Goal: Find specific page/section: Find specific page/section

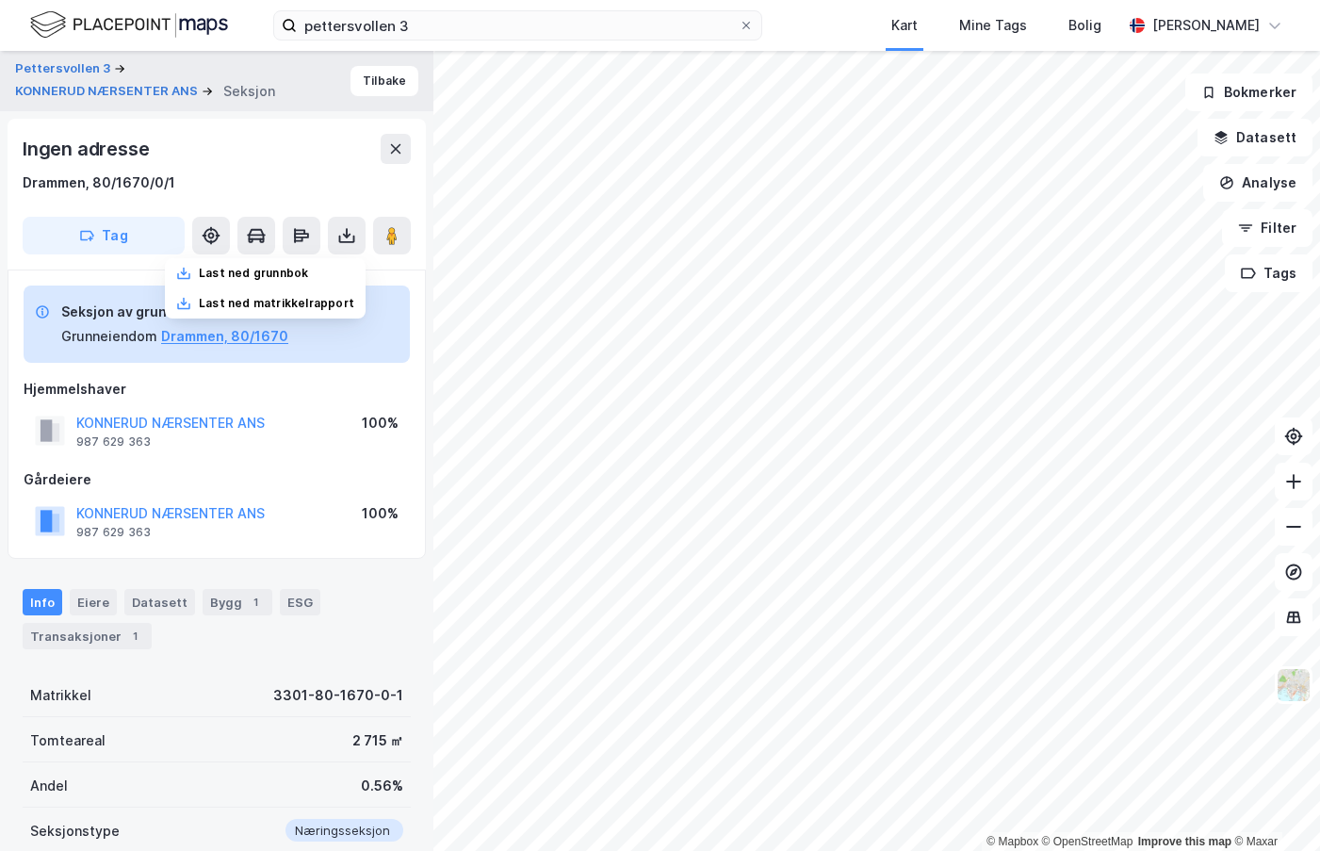
scroll to position [4, 0]
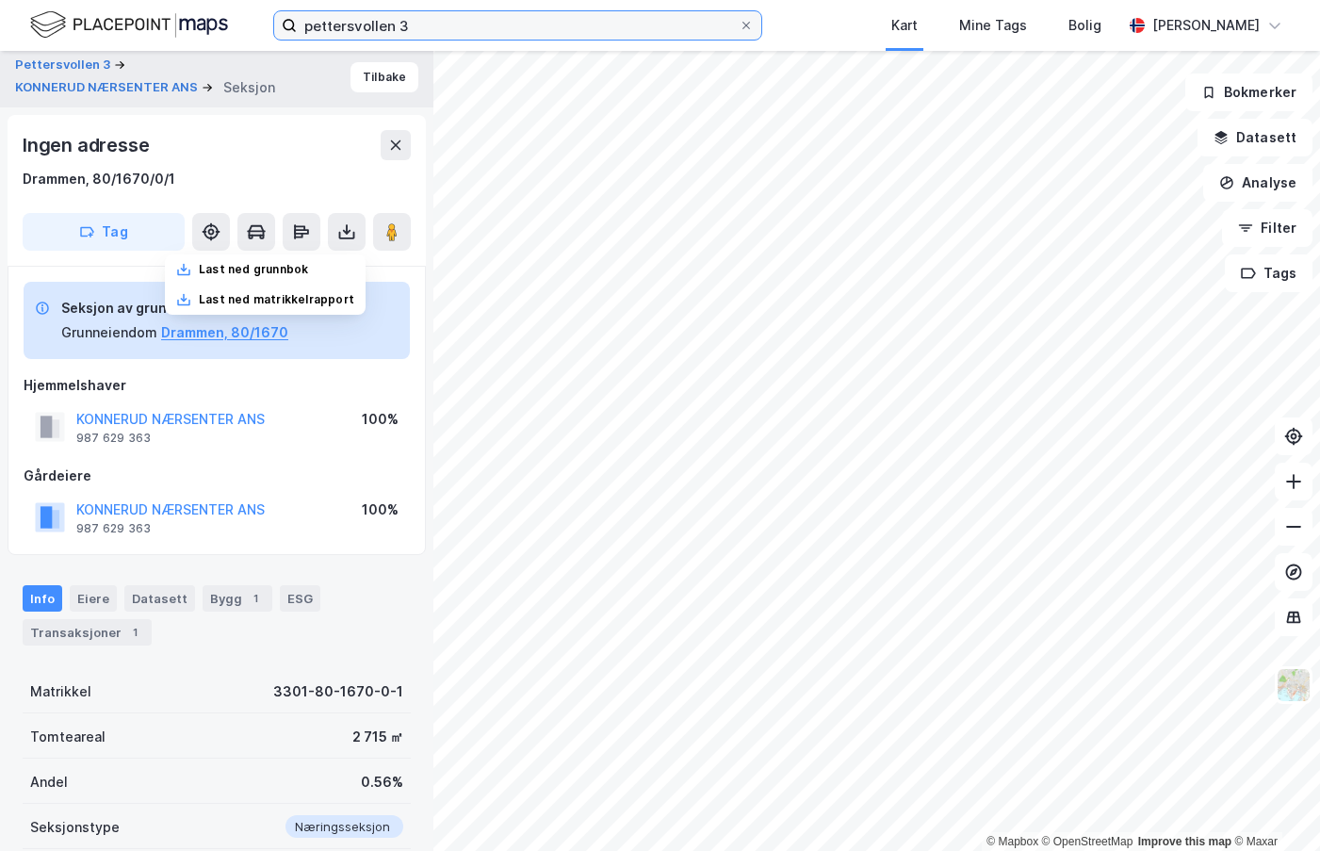
click at [398, 28] on input "pettersvollen 3" at bounding box center [518, 25] width 442 height 28
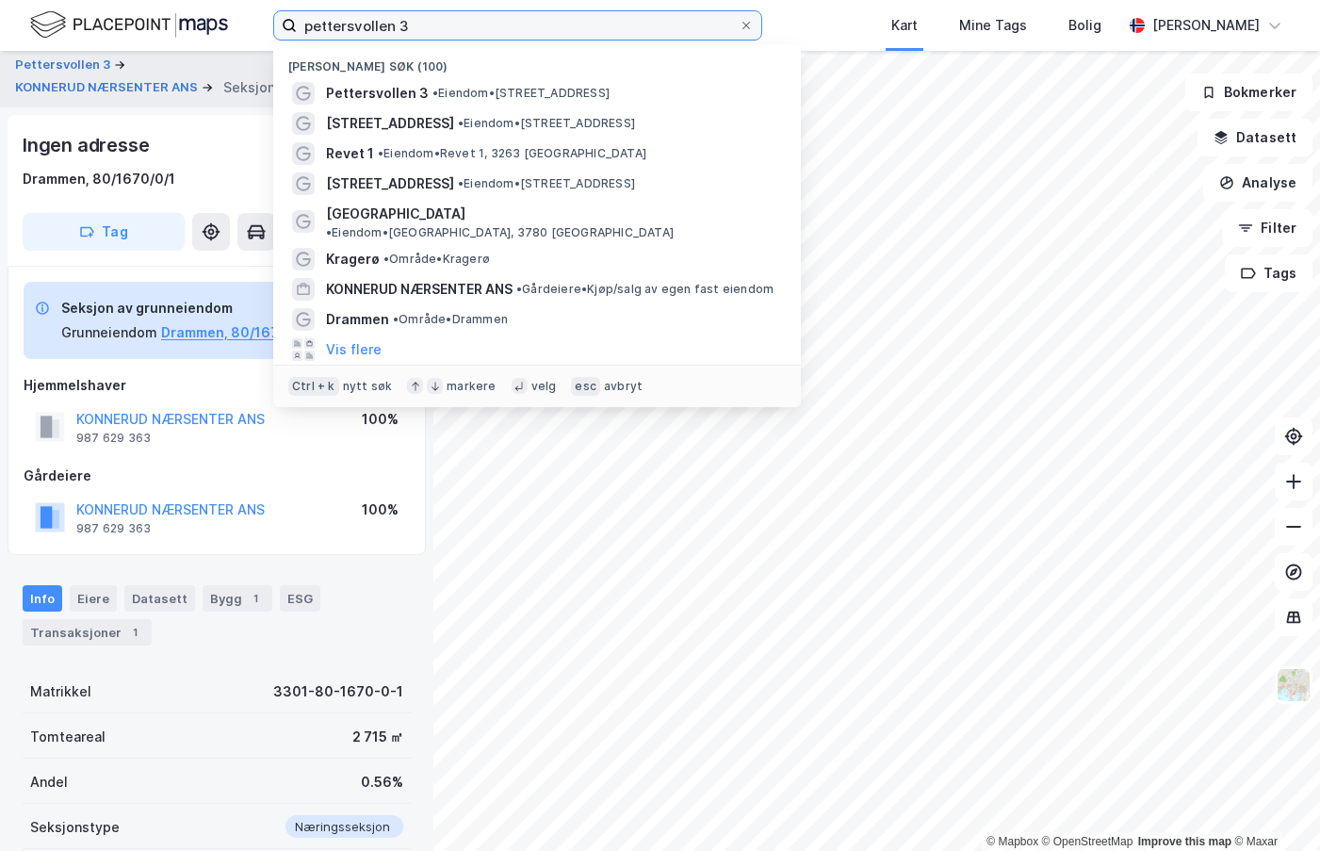
click at [474, 33] on input "pettersvollen 3" at bounding box center [518, 25] width 442 height 28
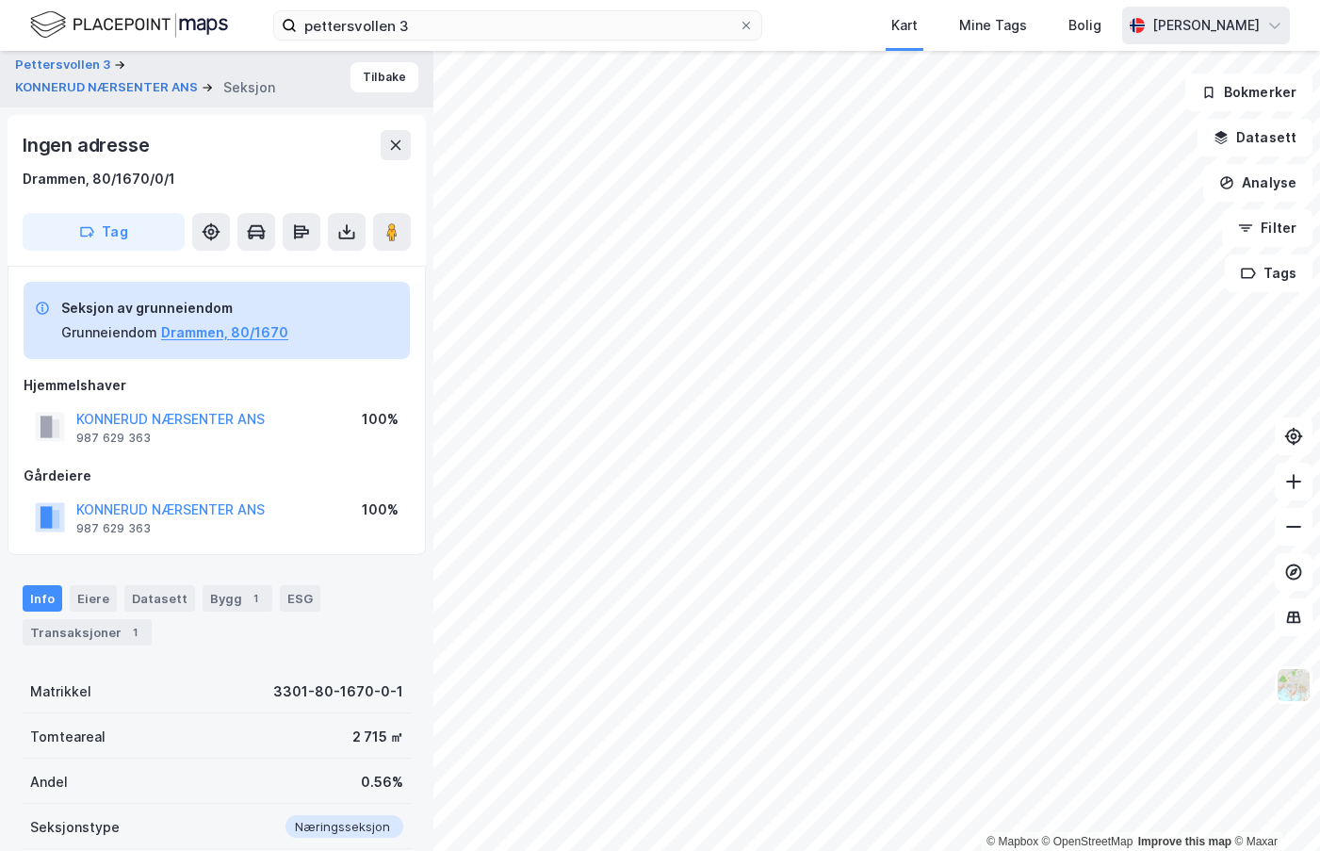
click at [1273, 32] on icon at bounding box center [1274, 25] width 15 height 15
click at [1272, 32] on icon at bounding box center [1274, 25] width 15 height 15
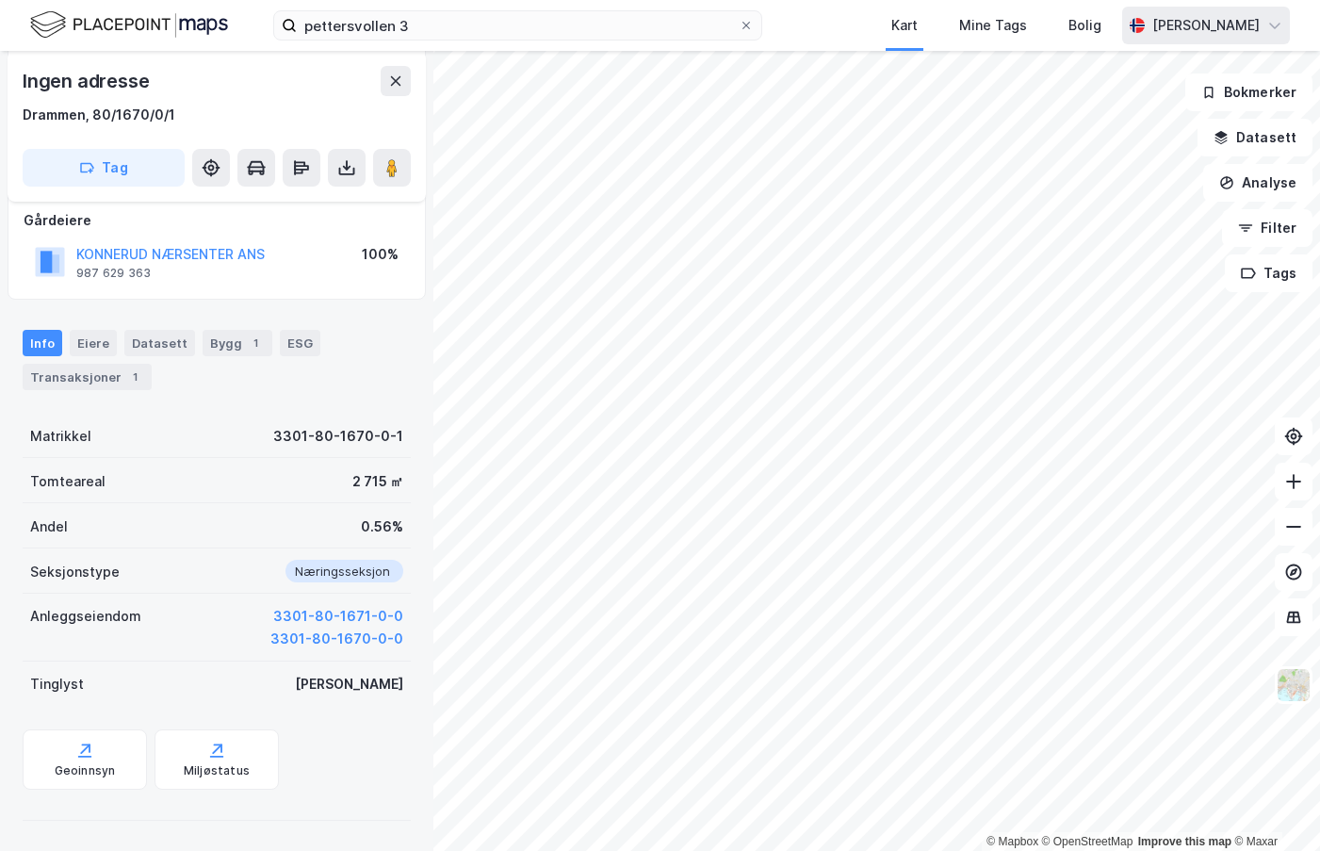
scroll to position [0, 0]
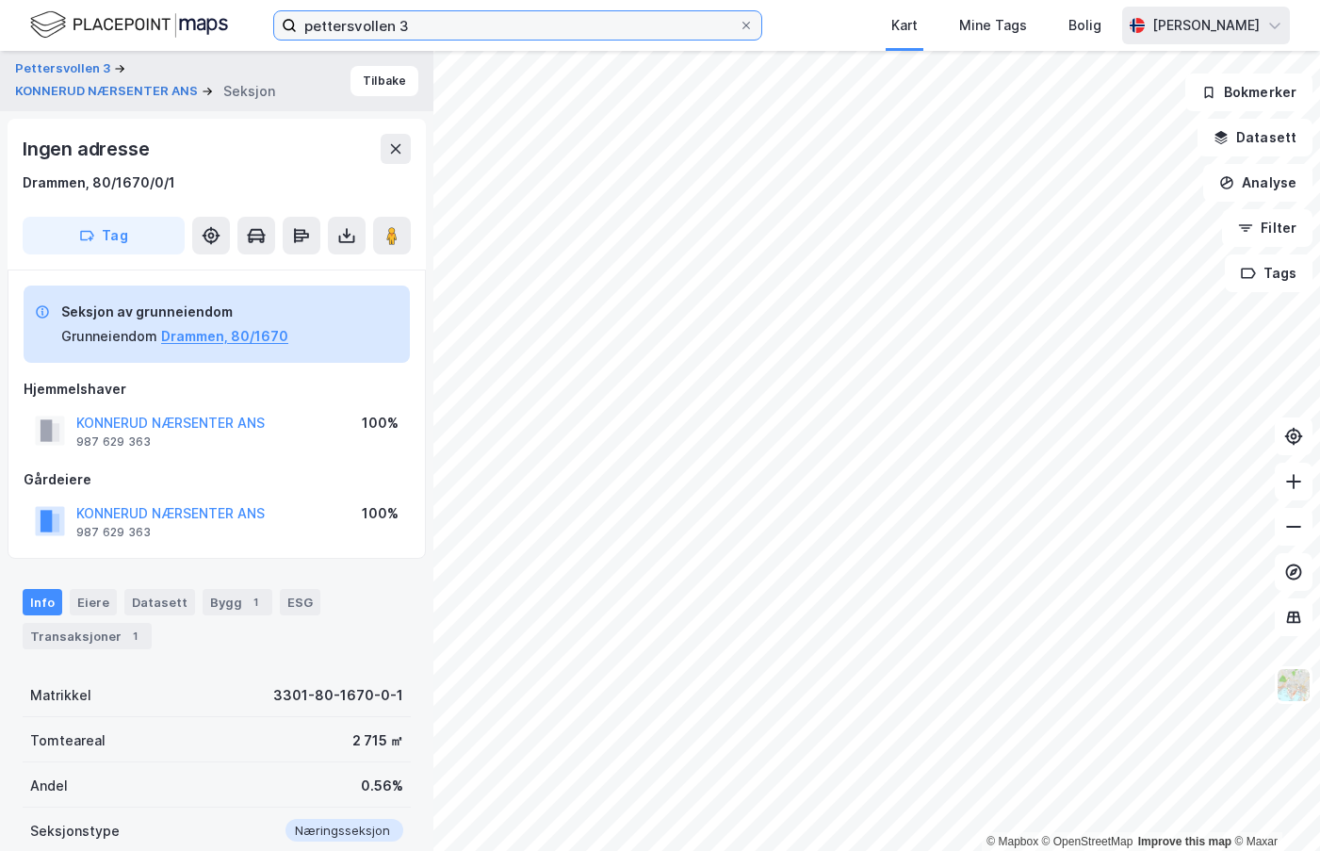
click at [353, 15] on input "pettersvollen 3" at bounding box center [518, 25] width 442 height 28
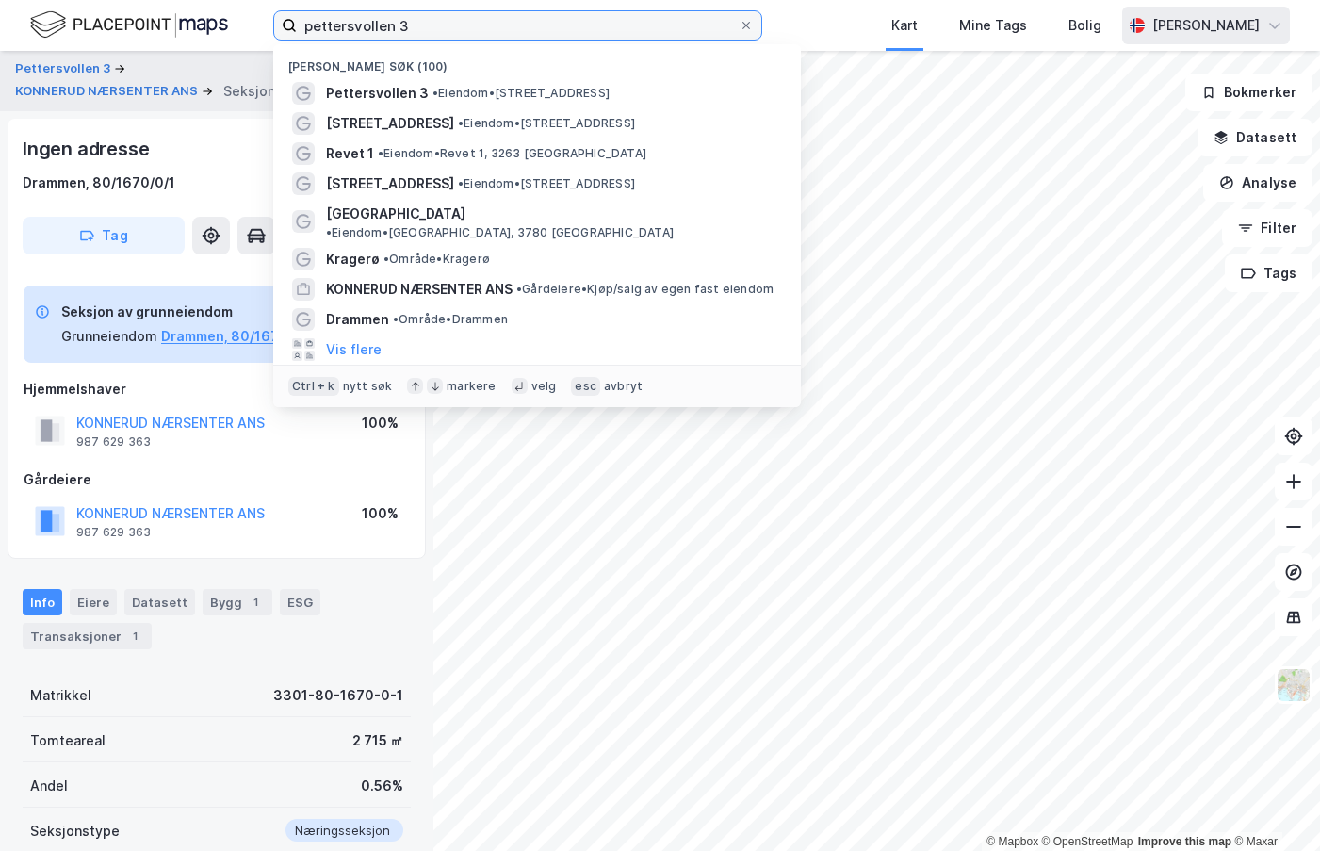
click at [353, 15] on input "pettersvollen 3" at bounding box center [518, 25] width 442 height 28
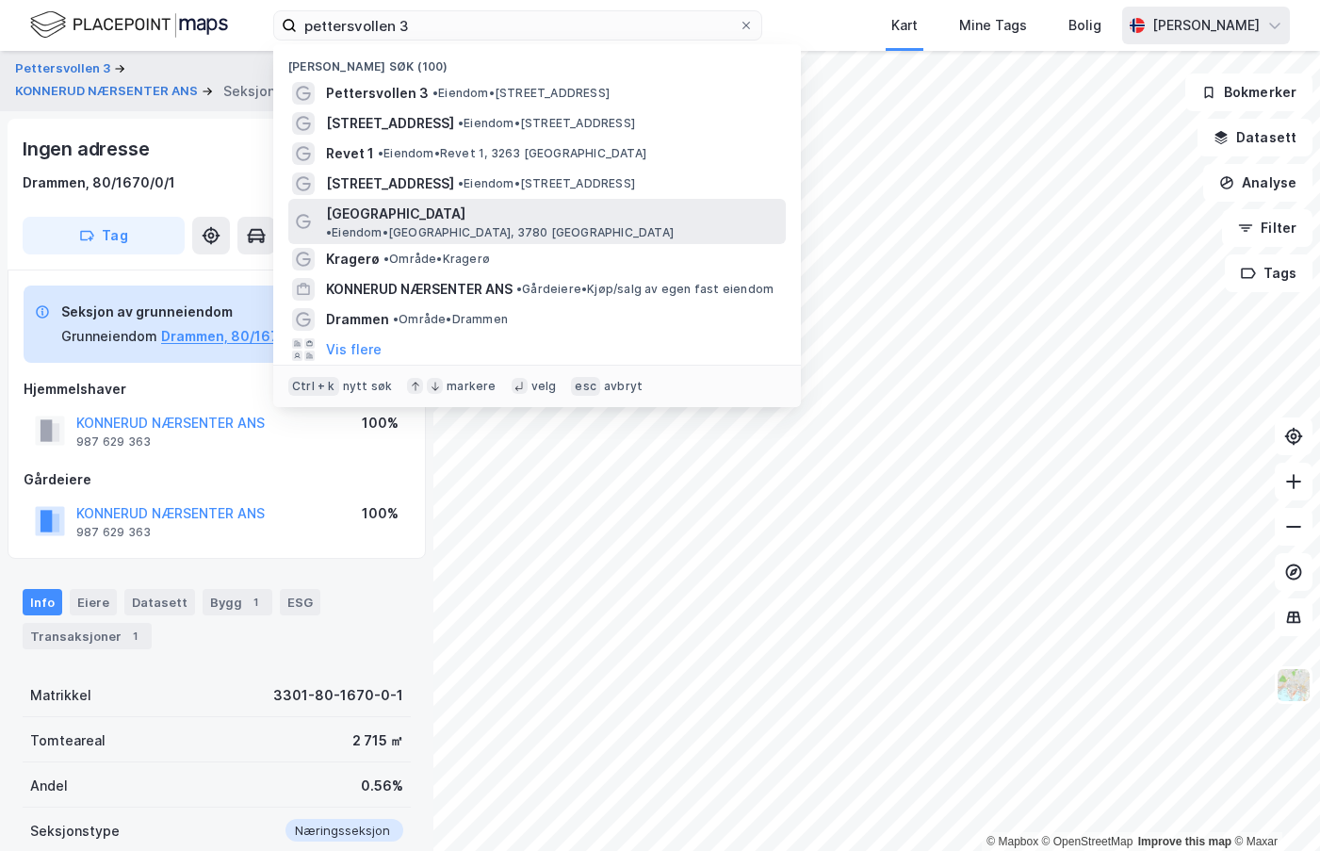
click at [373, 203] on span "[GEOGRAPHIC_DATA]" at bounding box center [395, 214] width 139 height 23
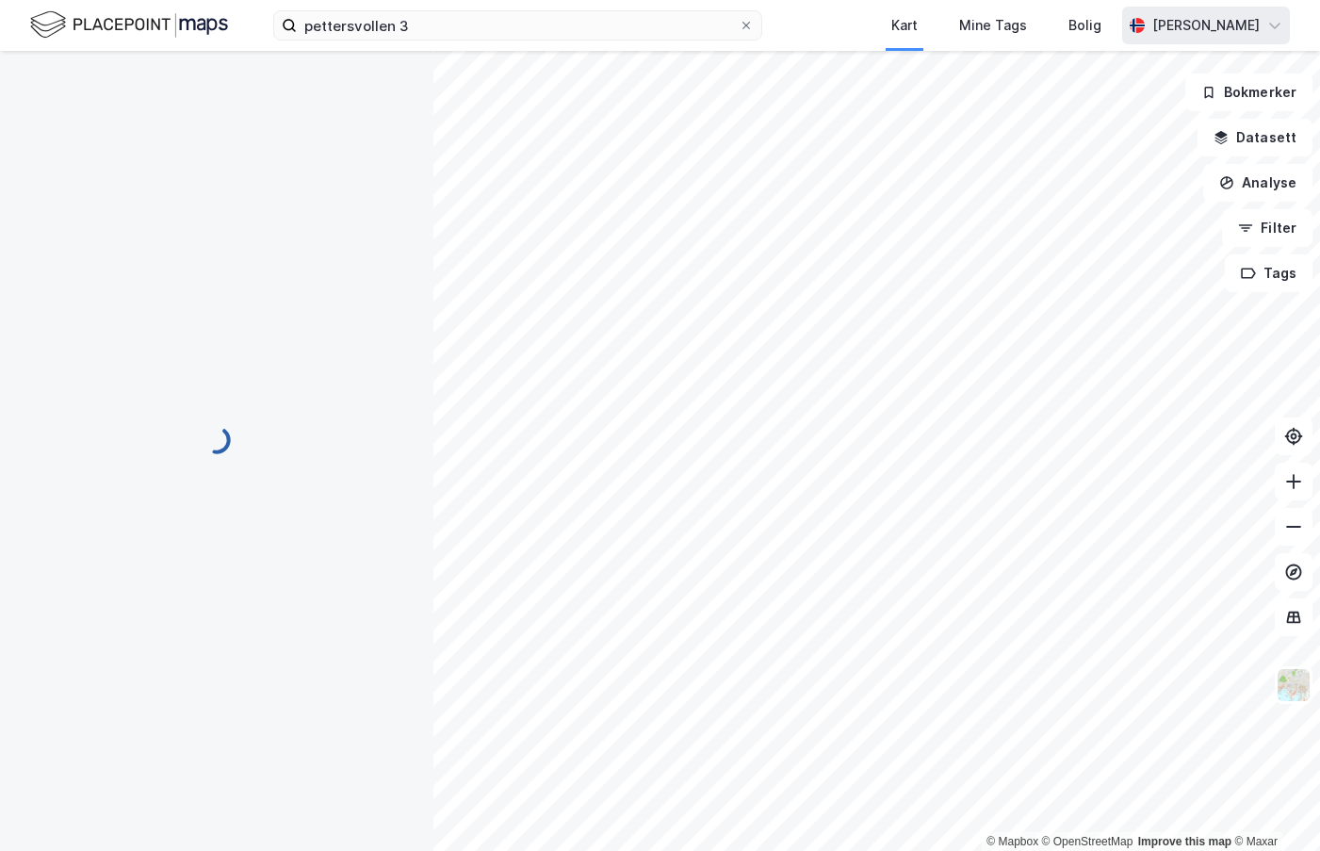
scroll to position [5, 0]
